Goal: Information Seeking & Learning: Learn about a topic

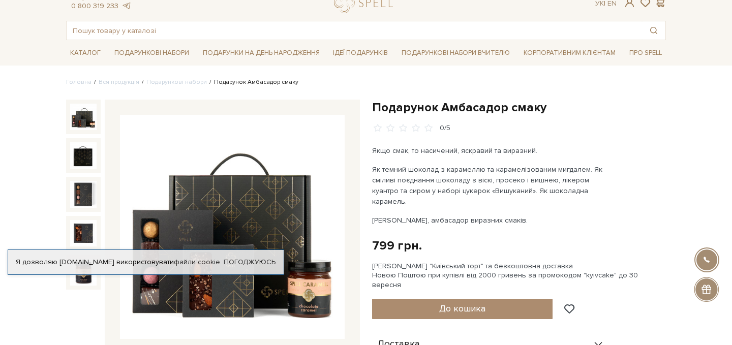
scroll to position [15, 0]
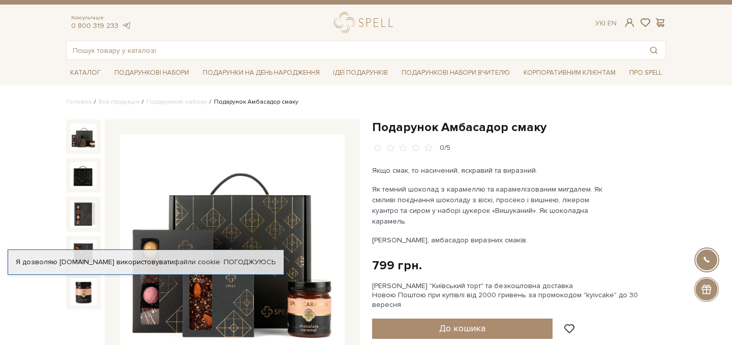
click at [87, 140] on img at bounding box center [83, 136] width 26 height 26
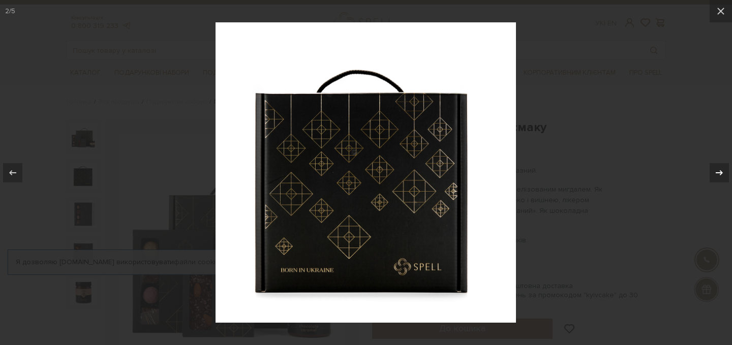
click at [716, 176] on icon at bounding box center [719, 173] width 12 height 12
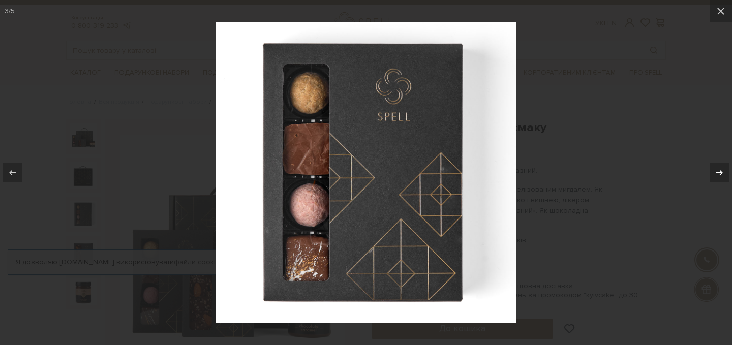
click at [716, 176] on icon at bounding box center [719, 173] width 12 height 12
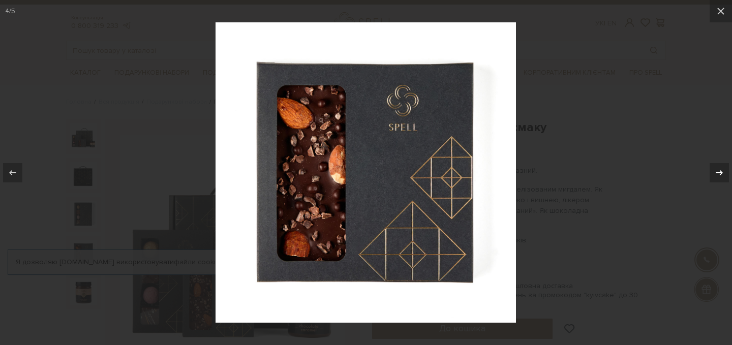
click at [716, 176] on icon at bounding box center [719, 173] width 12 height 12
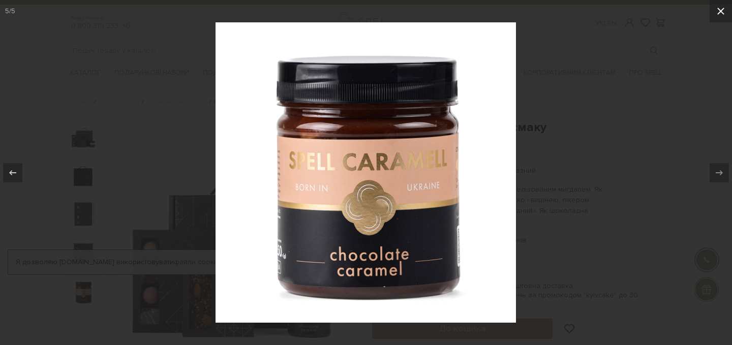
click at [721, 6] on icon at bounding box center [720, 11] width 12 height 12
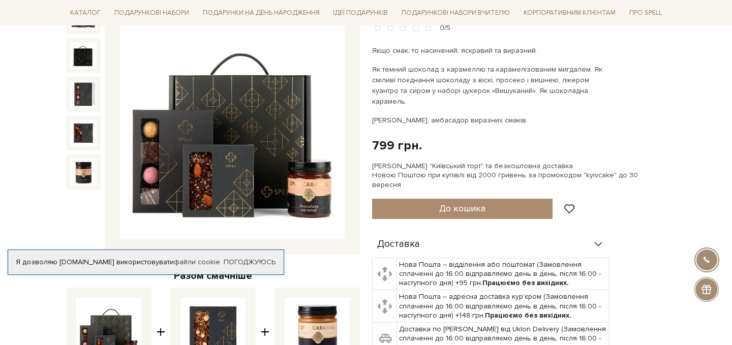
scroll to position [66, 0]
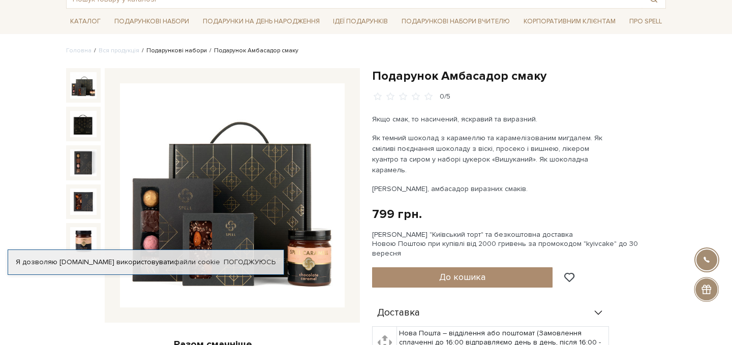
click at [177, 53] on link "Подарункові набори" at bounding box center [176, 51] width 60 height 8
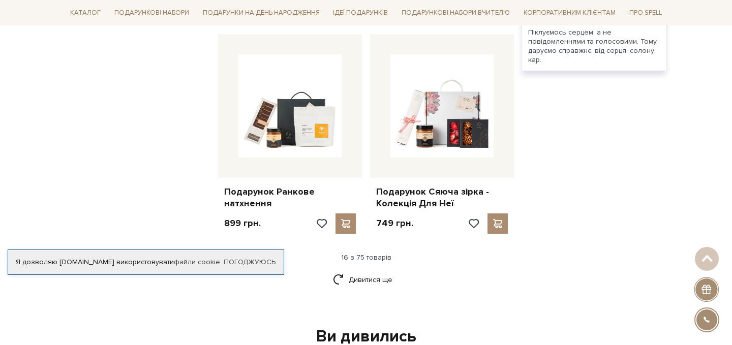
scroll to position [1234, 0]
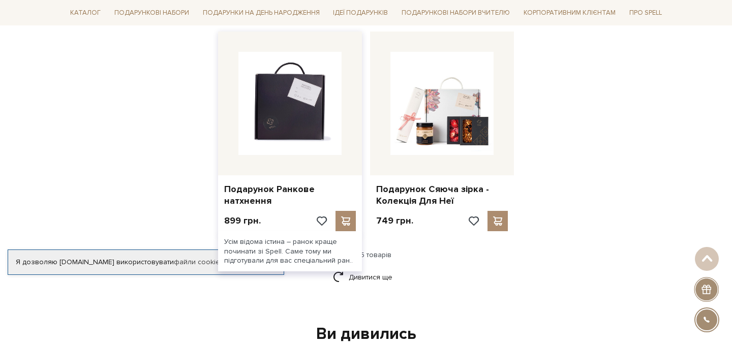
click at [298, 124] on img at bounding box center [289, 103] width 103 height 103
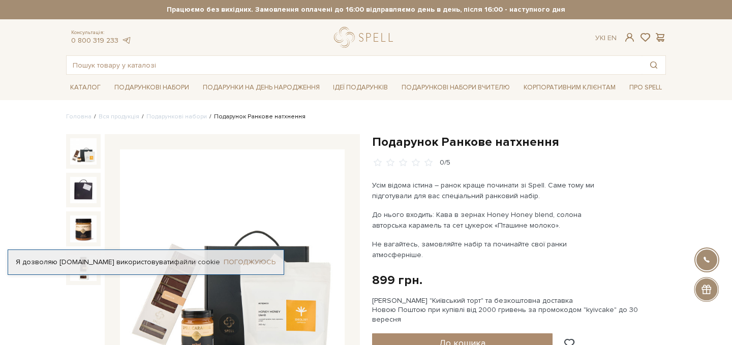
click at [248, 261] on link "Погоджуюсь" at bounding box center [250, 262] width 52 height 9
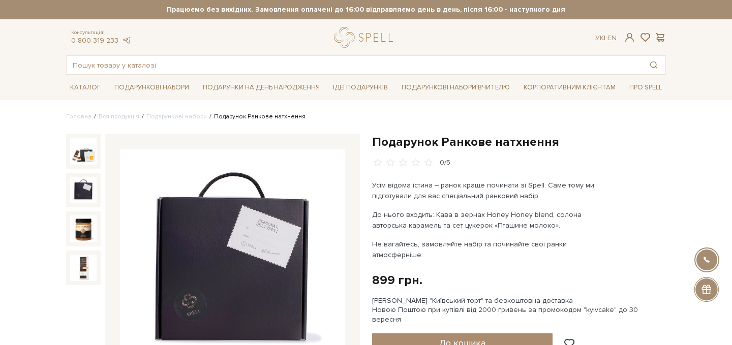
click at [76, 191] on img at bounding box center [83, 190] width 26 height 26
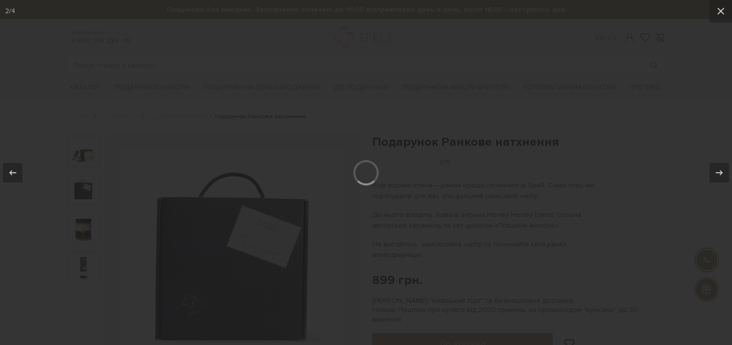
click at [79, 229] on div at bounding box center [366, 172] width 732 height 345
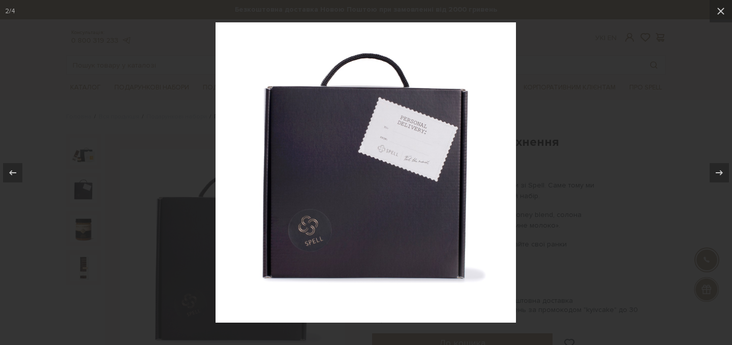
click at [252, 206] on img at bounding box center [365, 172] width 300 height 300
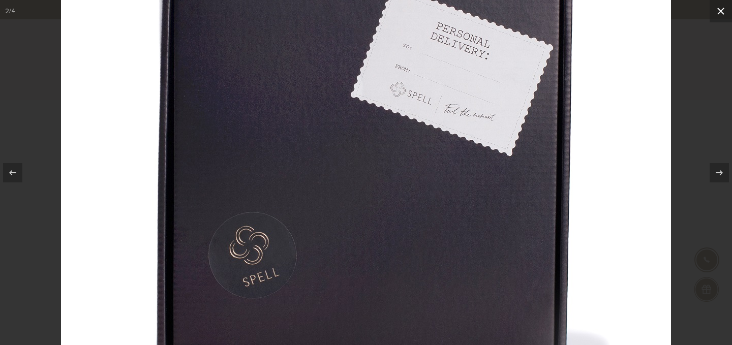
click at [718, 15] on icon at bounding box center [720, 11] width 12 height 12
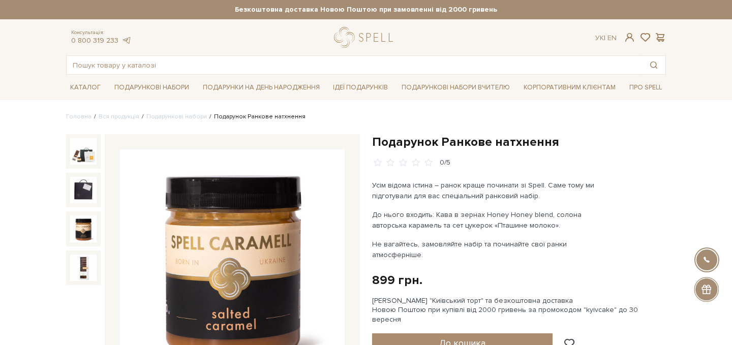
click at [77, 234] on img at bounding box center [83, 228] width 26 height 26
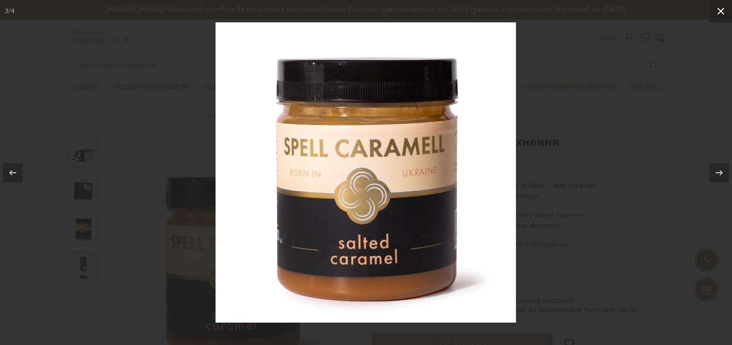
click at [714, 9] on button at bounding box center [720, 11] width 22 height 22
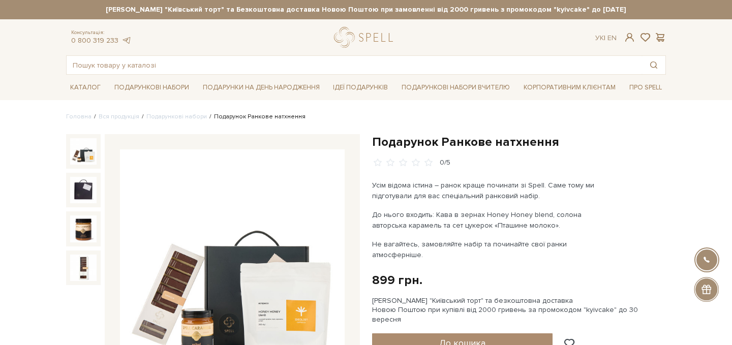
click at [85, 149] on img at bounding box center [83, 151] width 26 height 26
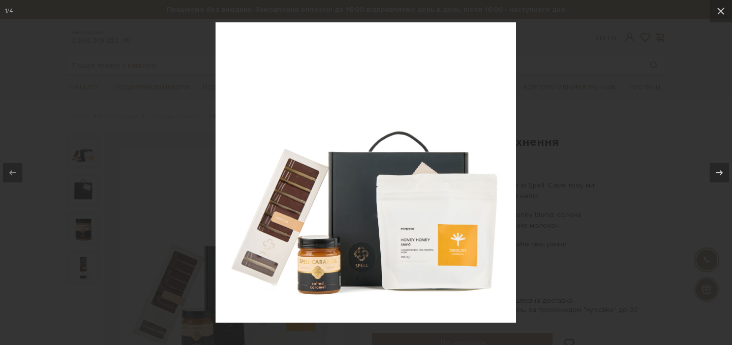
click at [575, 137] on div at bounding box center [366, 172] width 732 height 345
